Goal: Information Seeking & Learning: Learn about a topic

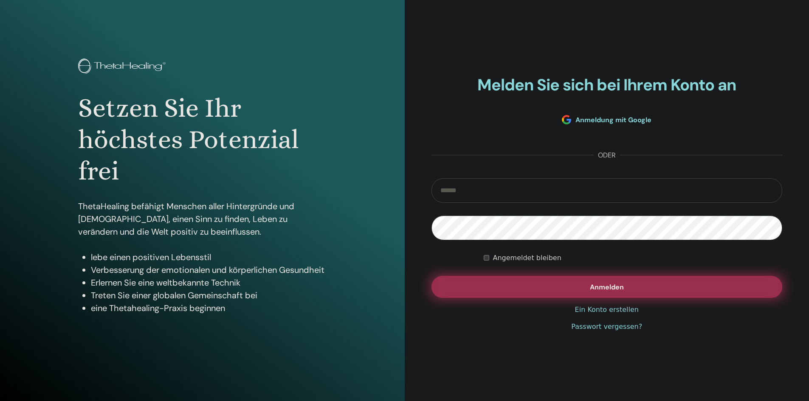
type input "**********"
click at [607, 289] on span "Anmelden" at bounding box center [607, 287] width 34 height 9
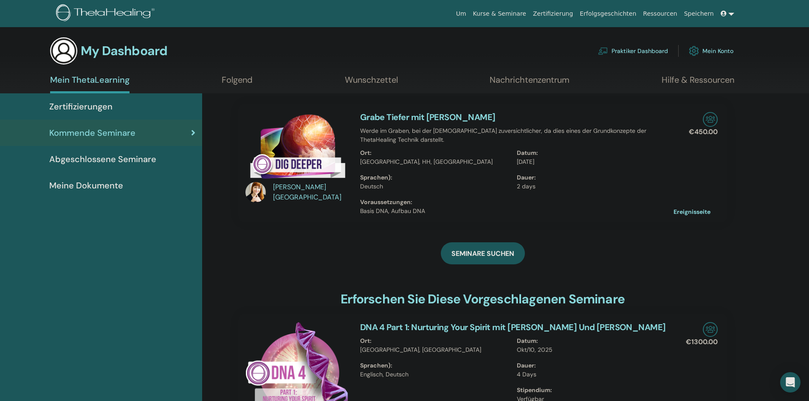
click at [445, 112] on link "Grabe Tiefer mit [PERSON_NAME]" at bounding box center [427, 117] width 135 height 11
click at [430, 117] on link "Grabe Tiefer mit [PERSON_NAME]" at bounding box center [427, 117] width 135 height 11
click at [322, 155] on img at bounding box center [297, 148] width 104 height 73
click at [686, 211] on link "Ereignisseite" at bounding box center [699, 211] width 50 height 13
click at [83, 158] on span "Abgeschlossene Seminare" at bounding box center [102, 159] width 107 height 13
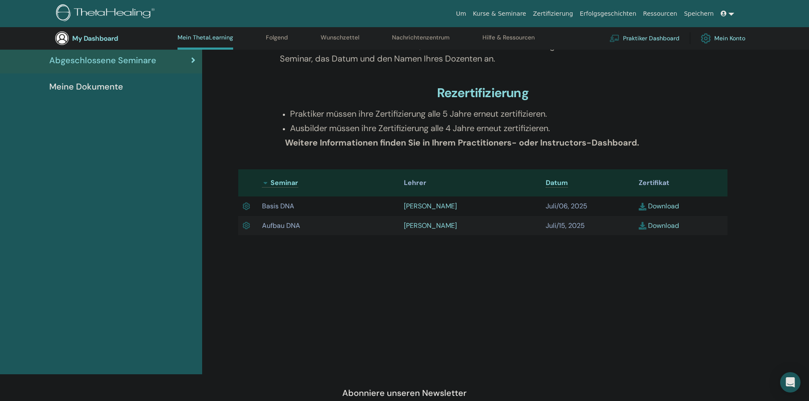
scroll to position [150, 0]
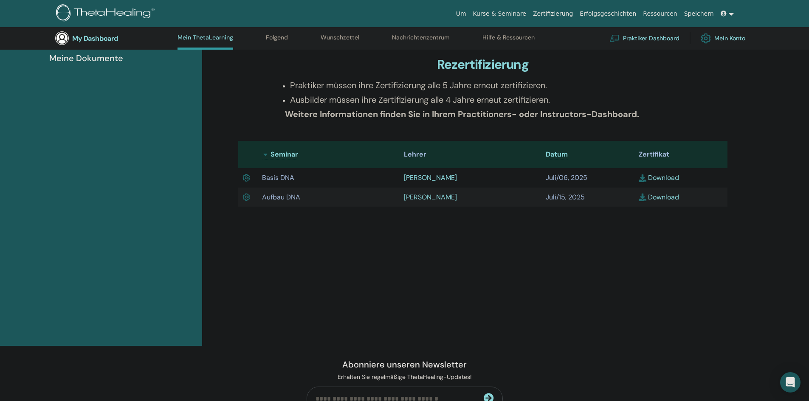
click at [440, 179] on link "[PERSON_NAME]" at bounding box center [430, 177] width 53 height 9
